Goal: Information Seeking & Learning: Learn about a topic

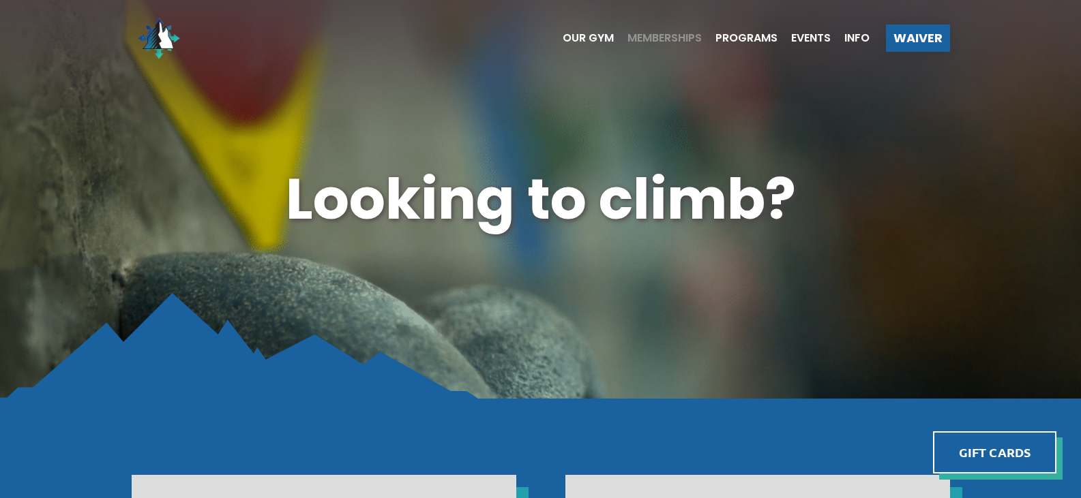
click at [662, 35] on span "Memberships" at bounding box center [664, 38] width 74 height 11
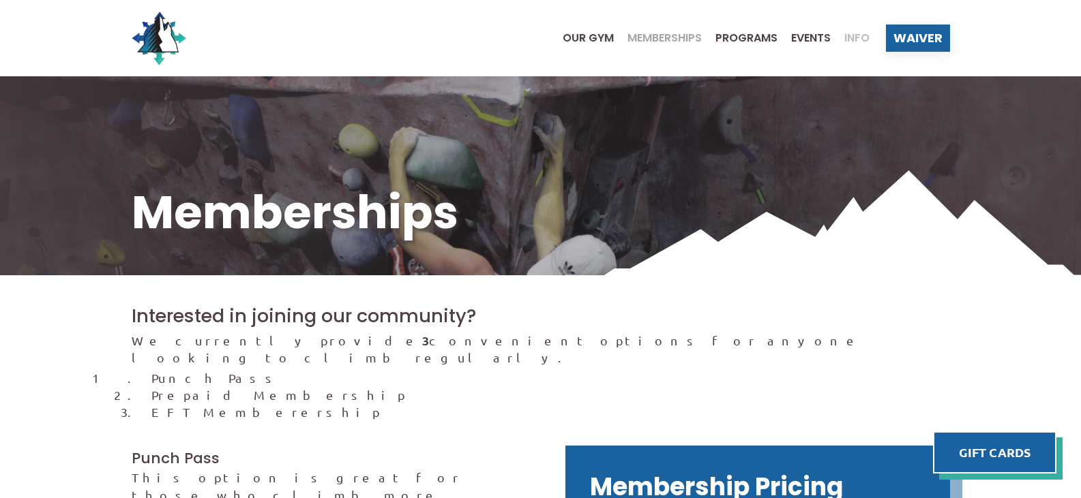
click at [852, 35] on span "Info" at bounding box center [856, 38] width 25 height 11
